Goal: Information Seeking & Learning: Learn about a topic

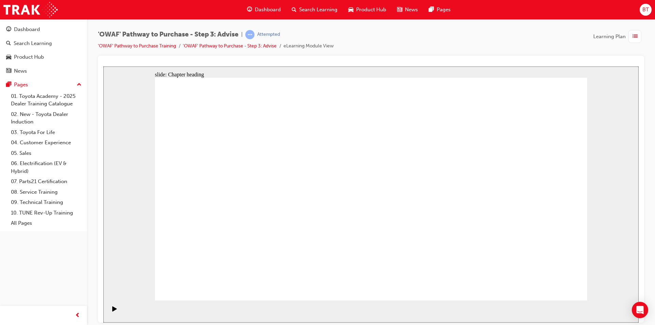
drag, startPoint x: 492, startPoint y: 111, endPoint x: 343, endPoint y: 88, distance: 150.9
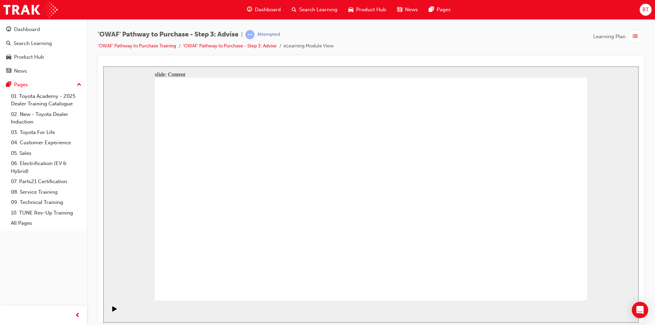
drag, startPoint x: 217, startPoint y: 202, endPoint x: 226, endPoint y: 196, distance: 11.2
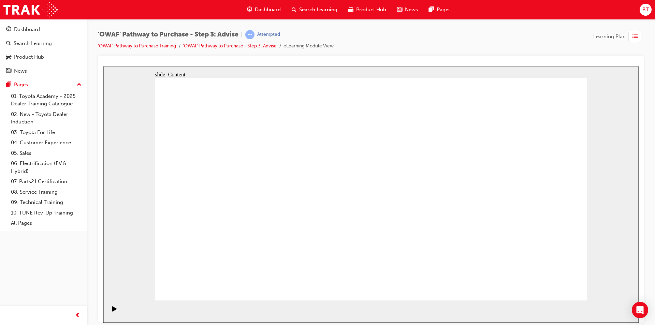
drag, startPoint x: 518, startPoint y: 28, endPoint x: 488, endPoint y: 28, distance: 30.0
click at [488, 28] on div "'OWAF' Pathway to Purchase - Step 3: Advise | Attempted 'OWAF' Pathway to Purch…" at bounding box center [371, 163] width 568 height 289
click at [488, 33] on div "'OWAF' Pathway to Purchase - Step 3: Advise | Attempted 'OWAF' Pathway to Purch…" at bounding box center [371, 43] width 546 height 26
drag, startPoint x: 611, startPoint y: 171, endPoint x: 597, endPoint y: 192, distance: 25.6
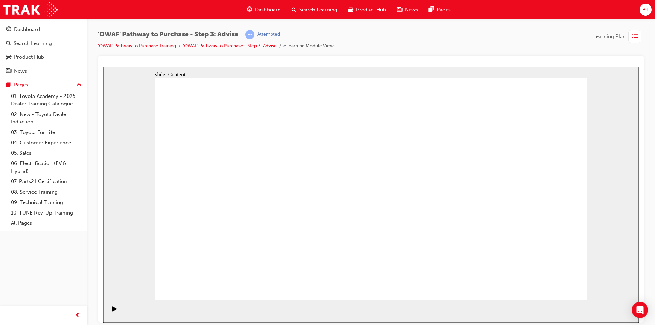
click at [597, 192] on div "slide: Content Rectangle 2 Rectangle 1 Rectangle 2 Rectangle 1 Rectangle 2 Rect…" at bounding box center [370, 194] width 535 height 256
drag, startPoint x: 597, startPoint y: 191, endPoint x: 542, endPoint y: 159, distance: 64.5
click at [542, 159] on div "slide: Content Rectangle 2 Rectangle 1 Rectangle 2 Rectangle 1 Rectangle 2 Rect…" at bounding box center [370, 194] width 535 height 256
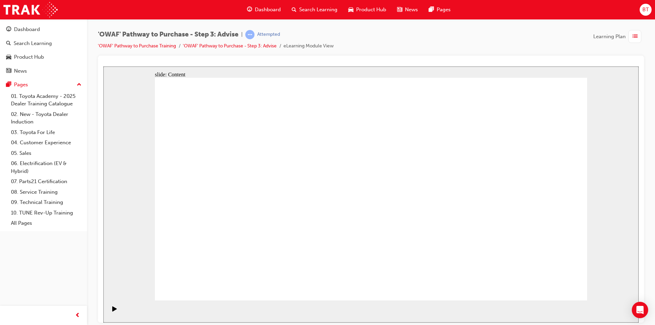
drag, startPoint x: 262, startPoint y: 169, endPoint x: 283, endPoint y: 182, distance: 24.3
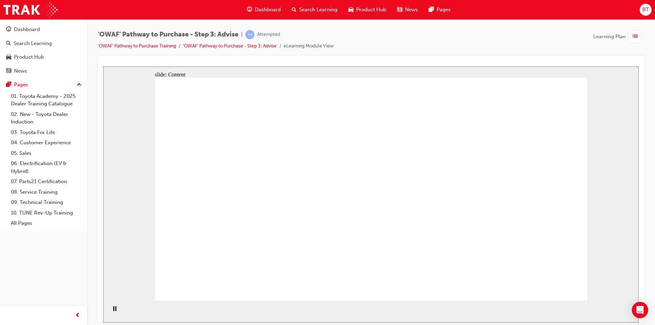
drag, startPoint x: 447, startPoint y: 41, endPoint x: 433, endPoint y: 41, distance: 13.3
click at [433, 41] on div "'OWAF' Pathway to Purchase - Step 3: Advise | Attempted 'OWAF' Pathway to Purch…" at bounding box center [371, 43] width 546 height 26
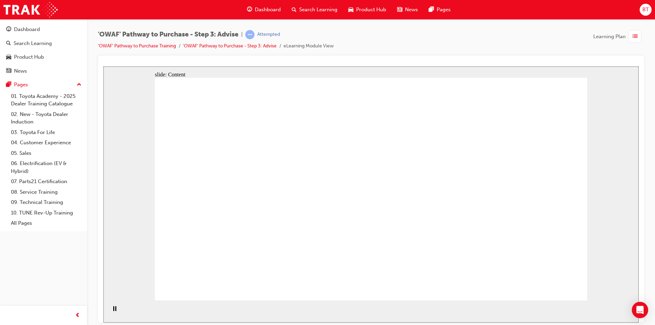
drag, startPoint x: 433, startPoint y: 219, endPoint x: 430, endPoint y: 226, distance: 7.0
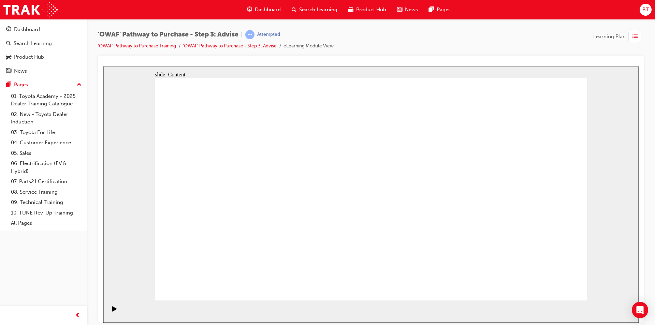
drag, startPoint x: 391, startPoint y: 49, endPoint x: 378, endPoint y: 48, distance: 13.7
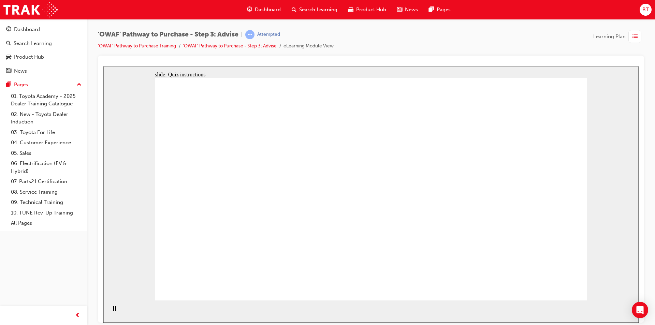
click at [378, 48] on div "'OWAF' Pathway to Purchase - Step 3: Advise | Attempted 'OWAF' Pathway to Purch…" at bounding box center [371, 43] width 546 height 26
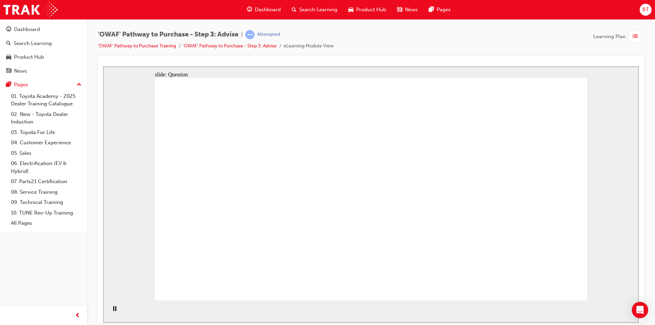
drag, startPoint x: 353, startPoint y: 259, endPoint x: 226, endPoint y: 161, distance: 160.3
drag, startPoint x: 492, startPoint y: 263, endPoint x: 230, endPoint y: 199, distance: 269.1
drag, startPoint x: 263, startPoint y: 264, endPoint x: 265, endPoint y: 235, distance: 29.4
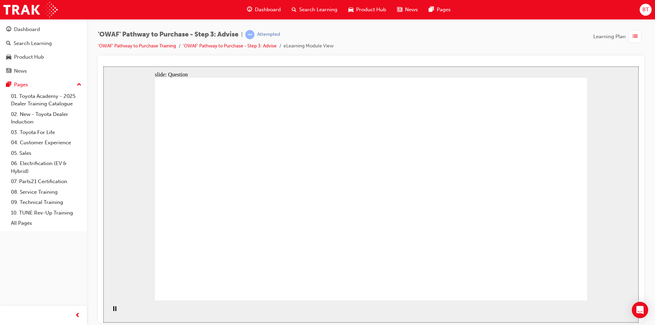
drag, startPoint x: 311, startPoint y: 264, endPoint x: 349, endPoint y: 173, distance: 98.5
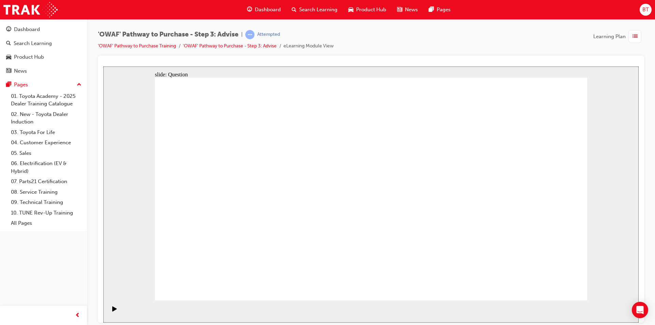
drag, startPoint x: 329, startPoint y: 238, endPoint x: 325, endPoint y: 240, distance: 5.0
drag, startPoint x: 359, startPoint y: 263, endPoint x: 252, endPoint y: 195, distance: 126.7
drag, startPoint x: 458, startPoint y: 277, endPoint x: 459, endPoint y: 286, distance: 8.9
drag, startPoint x: 458, startPoint y: 239, endPoint x: 451, endPoint y: 191, distance: 48.0
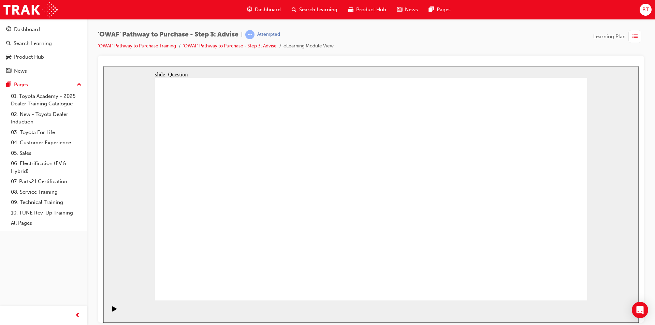
drag, startPoint x: 490, startPoint y: 191, endPoint x: 355, endPoint y: 201, distance: 135.1
drag, startPoint x: 512, startPoint y: 213, endPoint x: 241, endPoint y: 211, distance: 270.9
drag, startPoint x: 504, startPoint y: 227, endPoint x: 374, endPoint y: 230, distance: 129.7
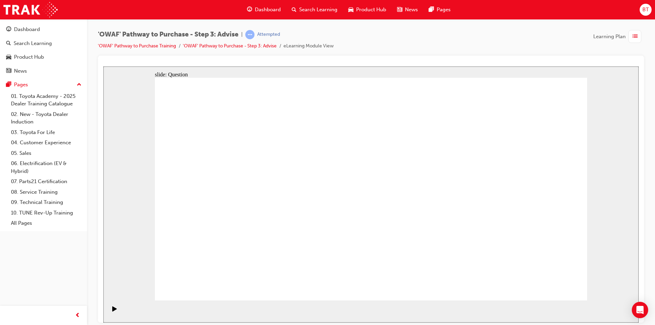
drag, startPoint x: 531, startPoint y: 190, endPoint x: 379, endPoint y: 218, distance: 154.7
drag, startPoint x: 519, startPoint y: 217, endPoint x: 411, endPoint y: 217, distance: 108.2
drag, startPoint x: 533, startPoint y: 227, endPoint x: 268, endPoint y: 220, distance: 265.2
drag, startPoint x: 516, startPoint y: 231, endPoint x: 262, endPoint y: 227, distance: 253.6
drag, startPoint x: 487, startPoint y: 232, endPoint x: 225, endPoint y: 195, distance: 265.3
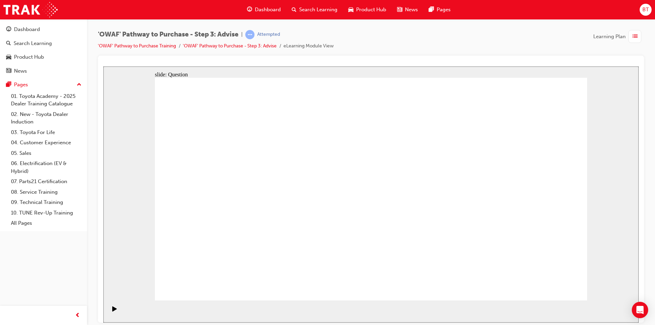
drag, startPoint x: 487, startPoint y: 214, endPoint x: 243, endPoint y: 206, distance: 244.1
drag, startPoint x: 366, startPoint y: 218, endPoint x: 270, endPoint y: 228, distance: 96.8
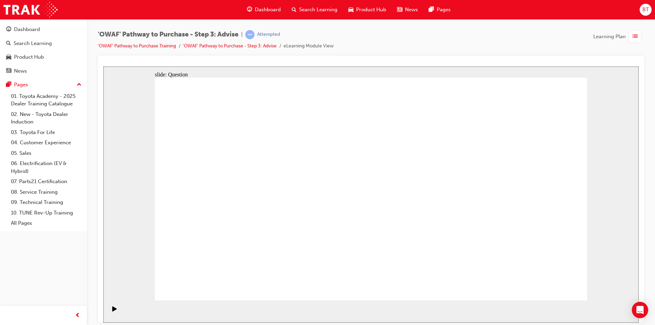
drag, startPoint x: 270, startPoint y: 228, endPoint x: 302, endPoint y: 235, distance: 32.5
drag, startPoint x: 227, startPoint y: 214, endPoint x: 299, endPoint y: 231, distance: 73.5
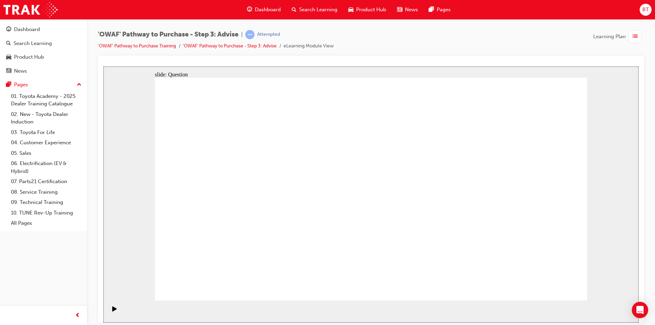
drag, startPoint x: 427, startPoint y: 230, endPoint x: 424, endPoint y: 239, distance: 9.6
drag, startPoint x: 228, startPoint y: 172, endPoint x: 434, endPoint y: 181, distance: 206.9
drag, startPoint x: 231, startPoint y: 203, endPoint x: 442, endPoint y: 179, distance: 212.6
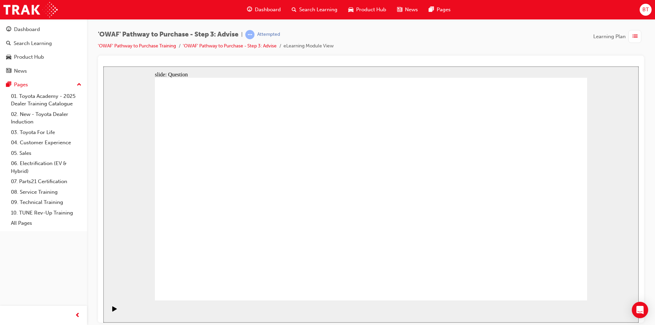
drag, startPoint x: 237, startPoint y: 236, endPoint x: 420, endPoint y: 201, distance: 186.6
drag, startPoint x: 294, startPoint y: 242, endPoint x: 395, endPoint y: 213, distance: 105.2
drag, startPoint x: 296, startPoint y: 207, endPoint x: 477, endPoint y: 204, distance: 180.5
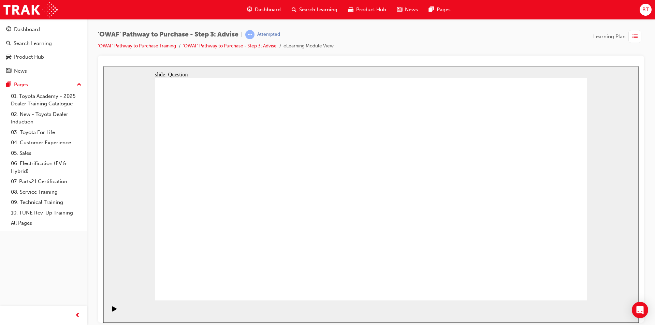
drag, startPoint x: 245, startPoint y: 182, endPoint x: 377, endPoint y: 265, distance: 155.8
drag, startPoint x: 369, startPoint y: 157, endPoint x: 196, endPoint y: 229, distance: 187.4
drag, startPoint x: 329, startPoint y: 171, endPoint x: 505, endPoint y: 255, distance: 194.5
drag, startPoint x: 450, startPoint y: 174, endPoint x: 278, endPoint y: 252, distance: 188.8
drag, startPoint x: 487, startPoint y: 163, endPoint x: 405, endPoint y: 243, distance: 115.1
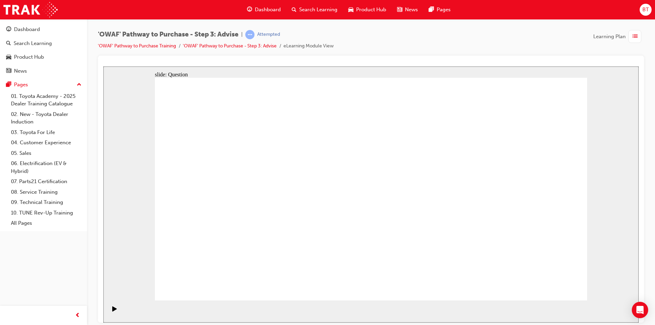
drag, startPoint x: 295, startPoint y: 170, endPoint x: 293, endPoint y: 162, distance: 8.8
drag, startPoint x: 539, startPoint y: 161, endPoint x: 323, endPoint y: 246, distance: 231.6
drag, startPoint x: 196, startPoint y: 176, endPoint x: 463, endPoint y: 250, distance: 277.3
drag, startPoint x: 282, startPoint y: 168, endPoint x: 548, endPoint y: 251, distance: 278.9
drag, startPoint x: 421, startPoint y: 169, endPoint x: 251, endPoint y: 251, distance: 189.1
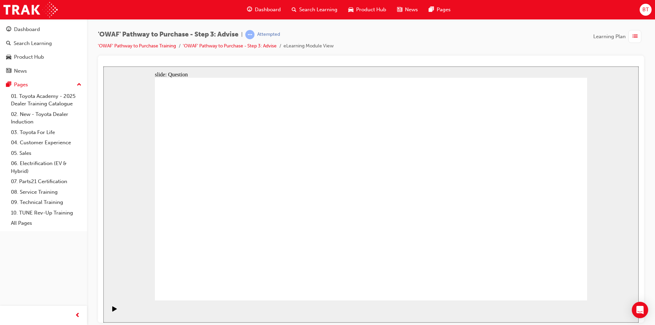
drag, startPoint x: 425, startPoint y: 221, endPoint x: 406, endPoint y: 212, distance: 21.2
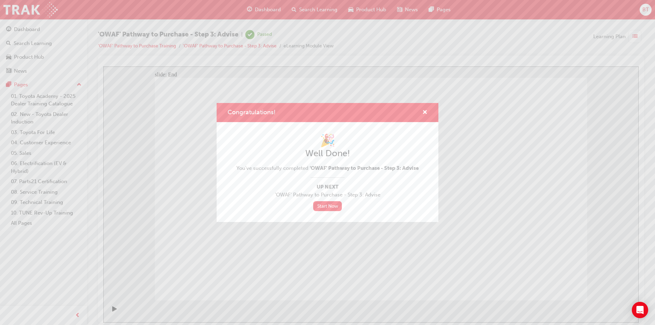
click at [422, 112] on div "Congratulations!" at bounding box center [422, 113] width 11 height 9
click at [424, 111] on span "cross-icon" at bounding box center [424, 113] width 5 height 6
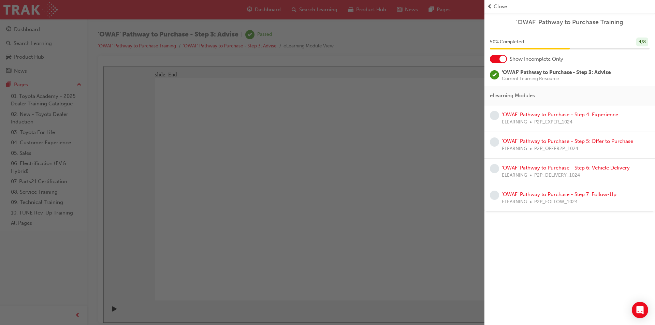
click at [395, 88] on div "button" at bounding box center [242, 162] width 485 height 325
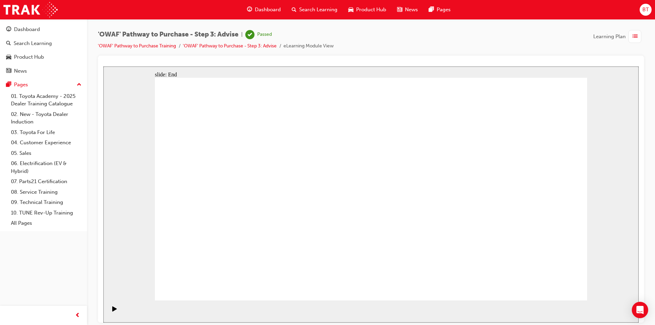
click at [277, 5] on div "Dashboard" at bounding box center [264, 10] width 45 height 14
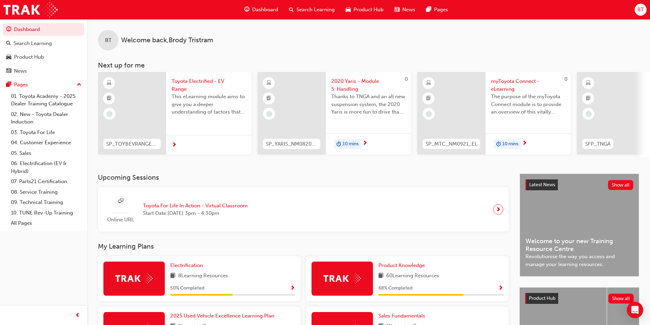
drag, startPoint x: 211, startPoint y: 161, endPoint x: 196, endPoint y: 176, distance: 20.8
click at [196, 174] on div "BT Welcome back , [PERSON_NAME] Next up for me SP_TOYBEVRANGE_EL Toyota Electri…" at bounding box center [368, 96] width 563 height 155
click at [194, 179] on h3 "Upcoming Sessions" at bounding box center [303, 178] width 411 height 8
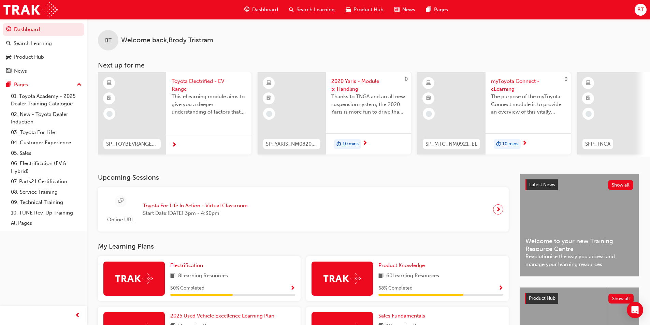
click at [194, 179] on h3 "Upcoming Sessions" at bounding box center [303, 178] width 411 height 8
click at [215, 179] on h3 "Upcoming Sessions" at bounding box center [303, 178] width 411 height 8
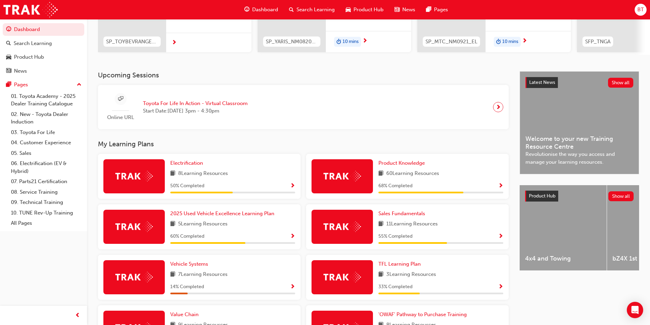
scroll to position [171, 0]
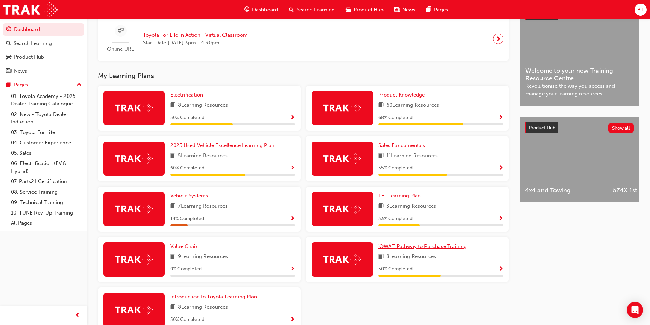
click at [403, 247] on span "'OWAF' Pathway to Purchase Training" at bounding box center [422, 246] width 88 height 6
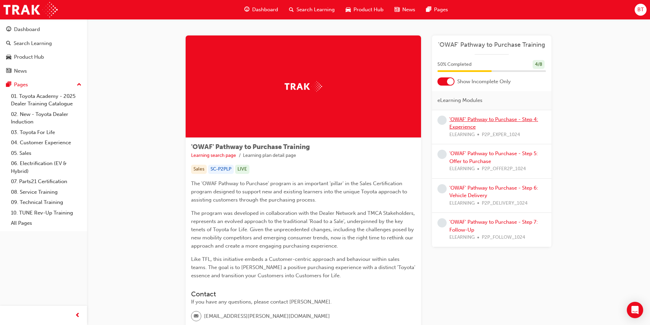
click at [471, 128] on link "'OWAF' Pathway to Purchase - Step 4: Experience" at bounding box center [493, 123] width 89 height 14
